Goal: Navigation & Orientation: Find specific page/section

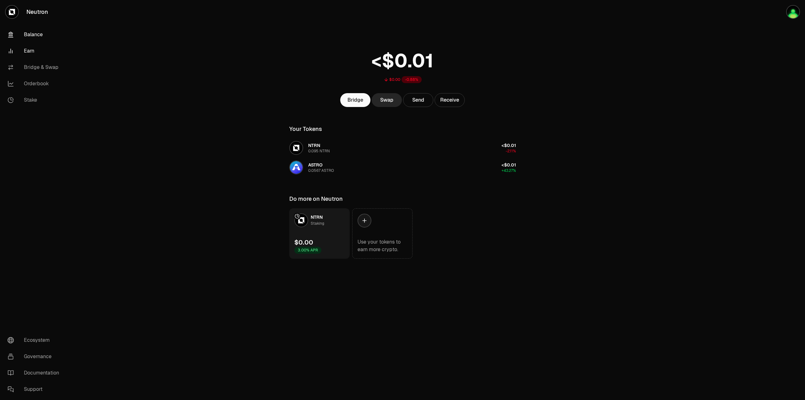
click at [23, 48] on link "Earn" at bounding box center [35, 51] width 65 height 16
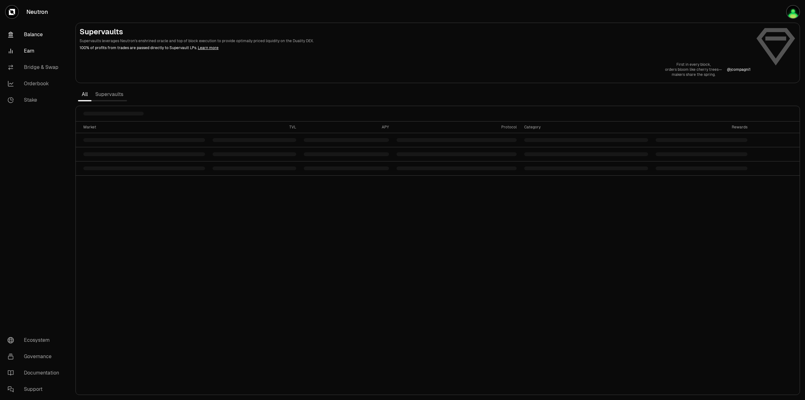
click at [33, 37] on link "Balance" at bounding box center [35, 34] width 65 height 16
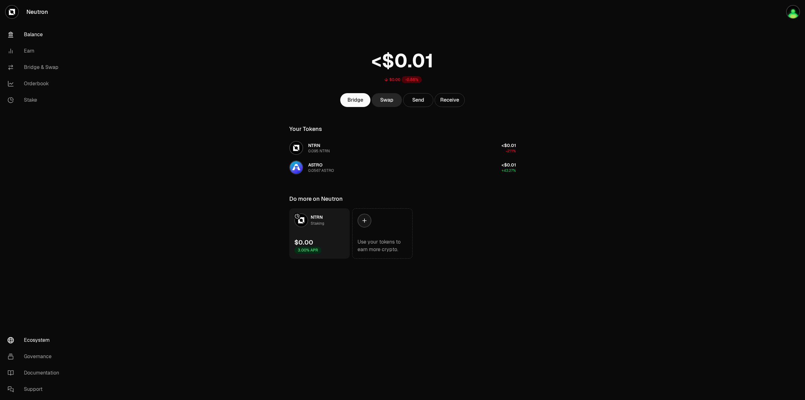
click at [42, 341] on link "Ecosystem" at bounding box center [35, 340] width 65 height 16
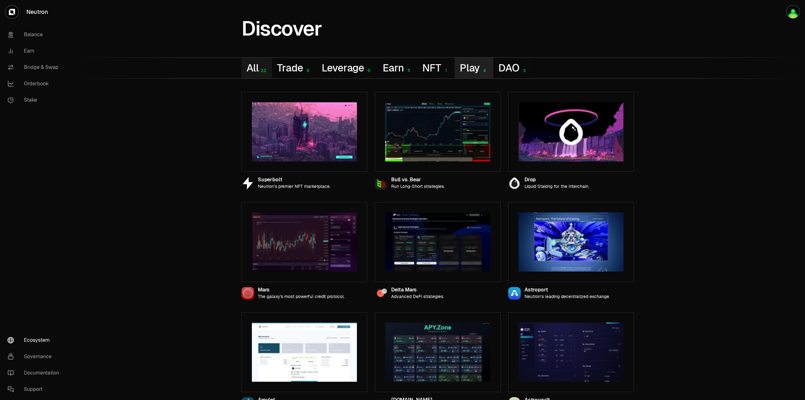
click at [473, 65] on button "Play 4" at bounding box center [474, 68] width 39 height 21
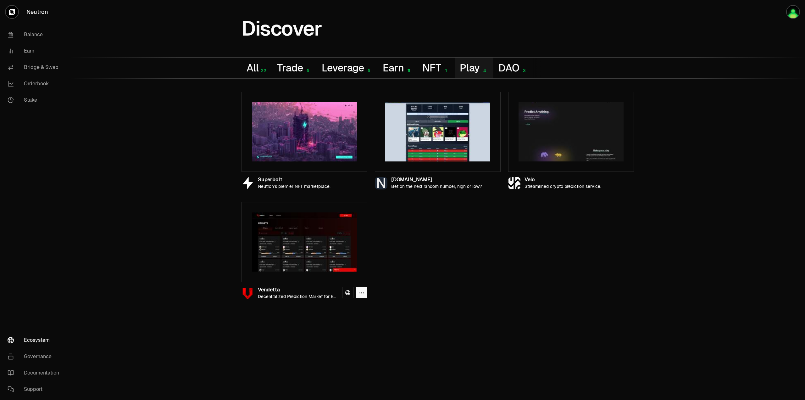
click at [313, 242] on img at bounding box center [304, 241] width 105 height 59
click at [349, 292] on icon at bounding box center [347, 292] width 5 height 5
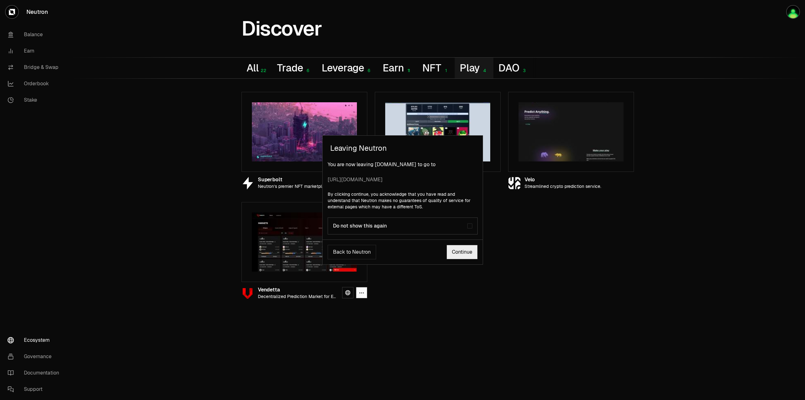
click at [464, 256] on link "Continue" at bounding box center [461, 252] width 31 height 14
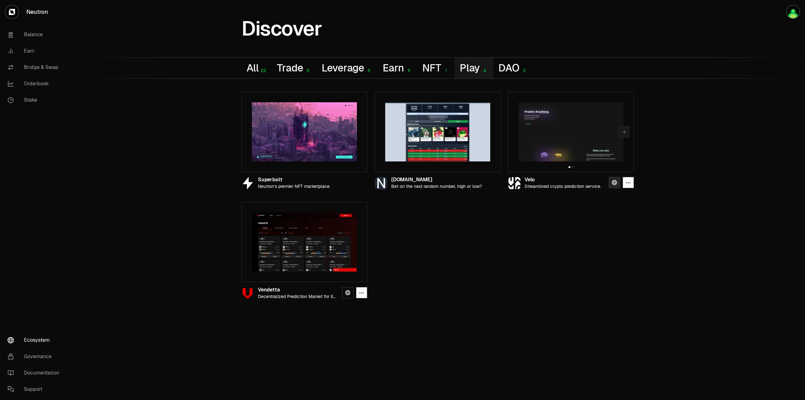
click at [613, 183] on icon at bounding box center [614, 182] width 5 height 5
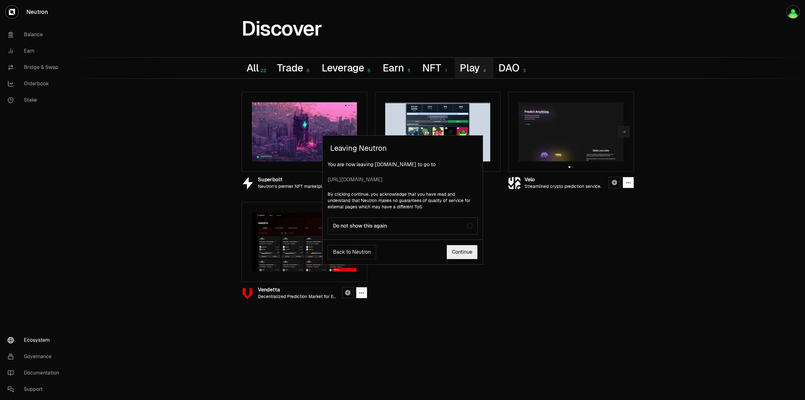
click at [461, 256] on link "Continue" at bounding box center [461, 252] width 31 height 14
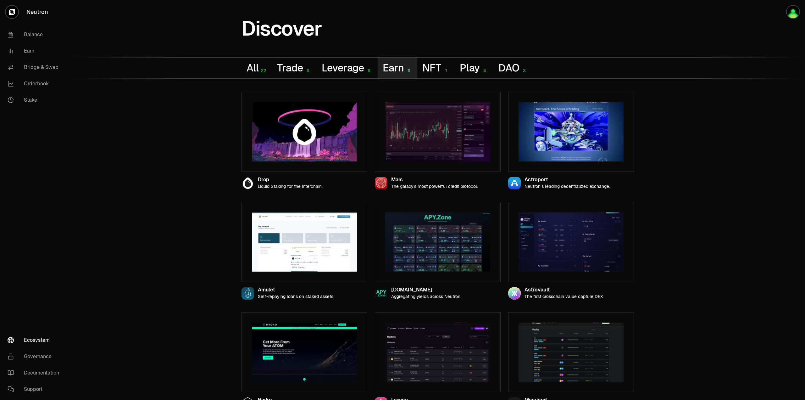
click at [401, 67] on button "Earn 11" at bounding box center [398, 68] width 40 height 21
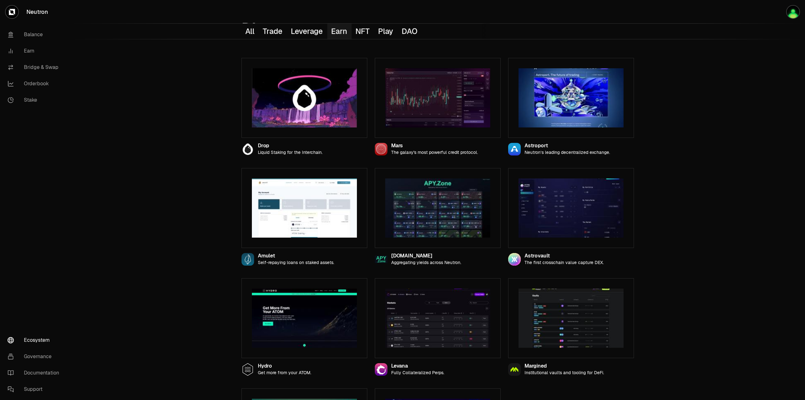
scroll to position [30, 0]
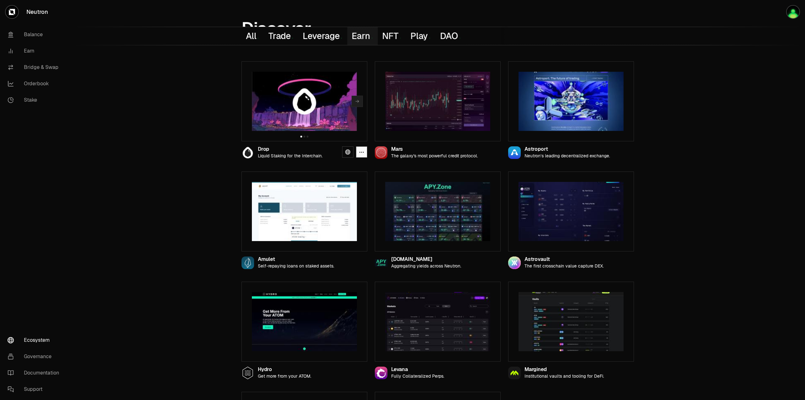
click at [357, 105] on button "Next slide" at bounding box center [356, 101] width 11 height 11
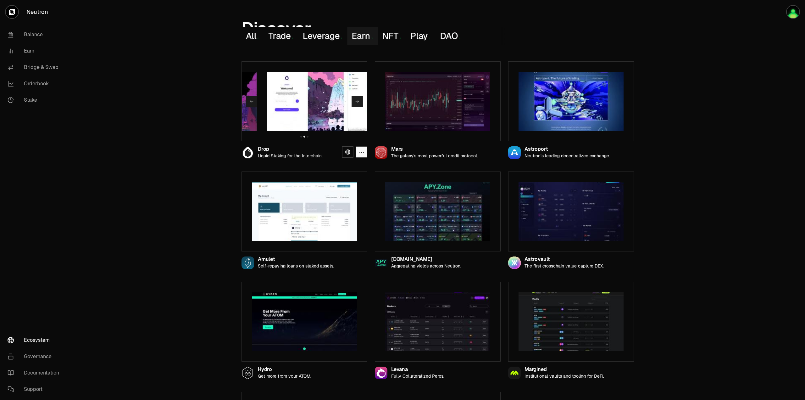
click at [359, 103] on icon "button" at bounding box center [357, 101] width 5 height 5
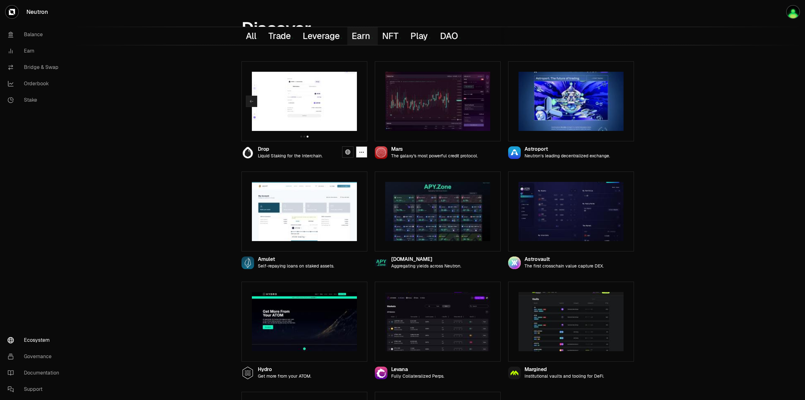
click at [252, 103] on icon "button" at bounding box center [251, 101] width 5 height 5
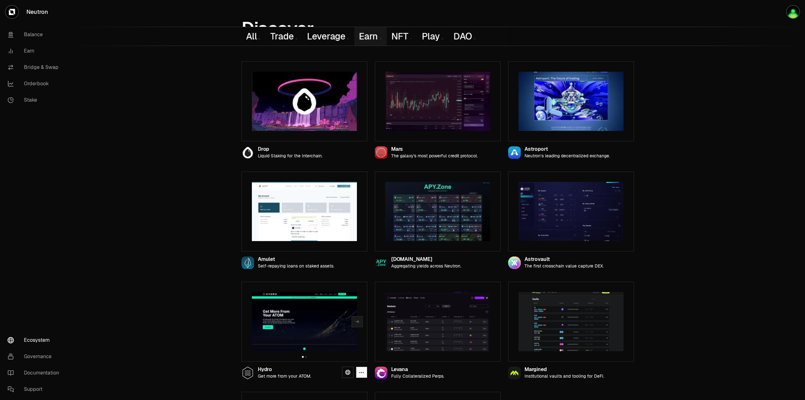
scroll to position [0, 0]
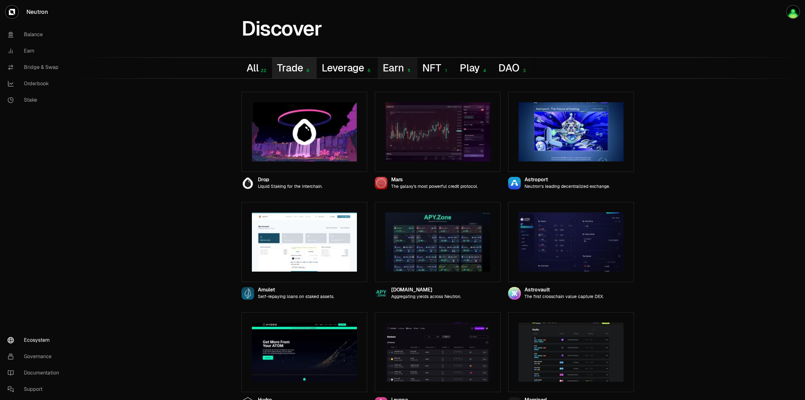
click at [287, 69] on button "Trade 6" at bounding box center [294, 68] width 44 height 21
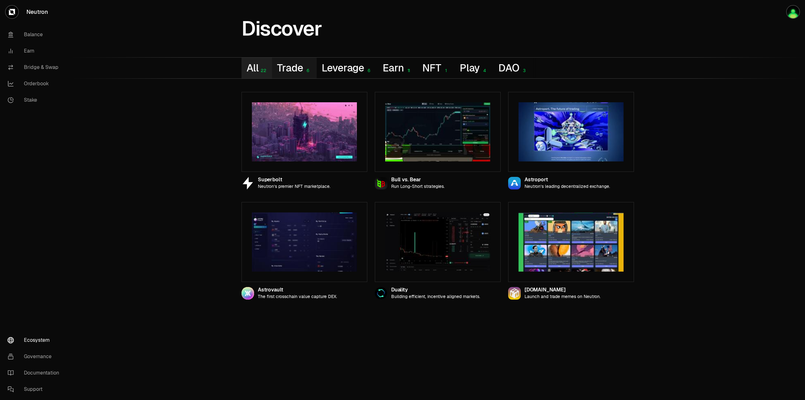
click at [246, 65] on button "All 22" at bounding box center [256, 68] width 30 height 21
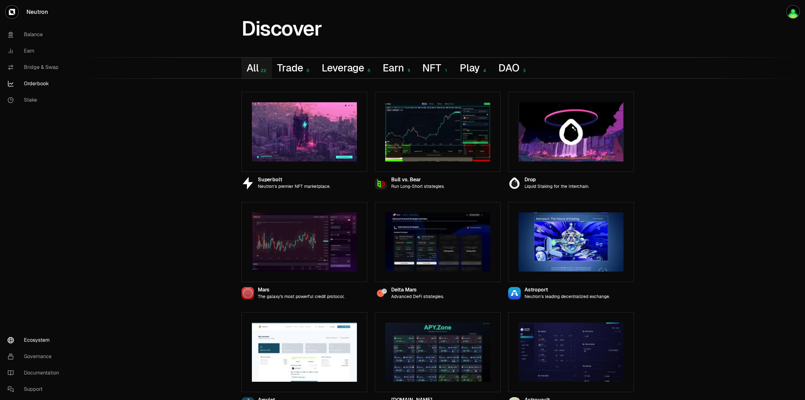
click at [43, 85] on link "Orderbook" at bounding box center [35, 83] width 65 height 16
